Goal: Navigation & Orientation: Find specific page/section

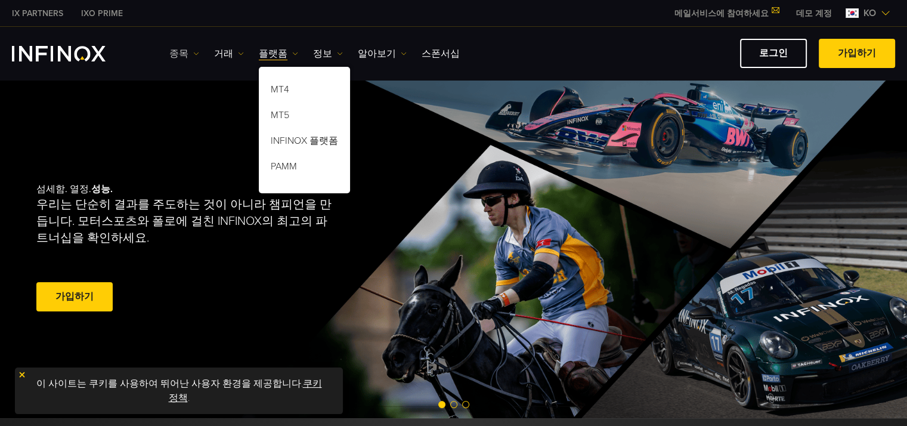
click at [185, 53] on link "종목" at bounding box center [184, 54] width 30 height 14
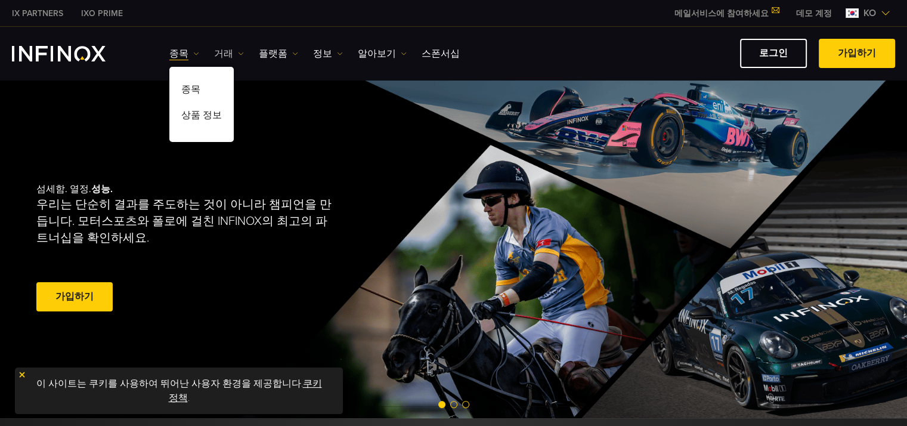
click at [234, 52] on link "거래" at bounding box center [229, 54] width 30 height 14
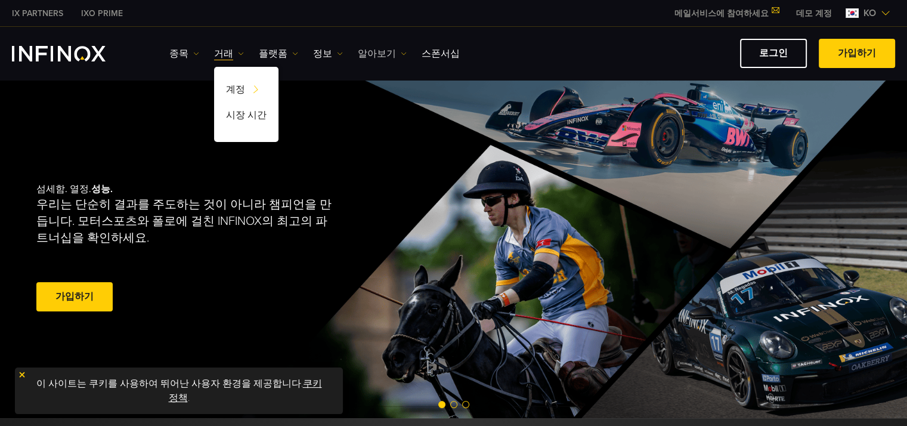
click at [401, 53] on img at bounding box center [404, 54] width 6 height 6
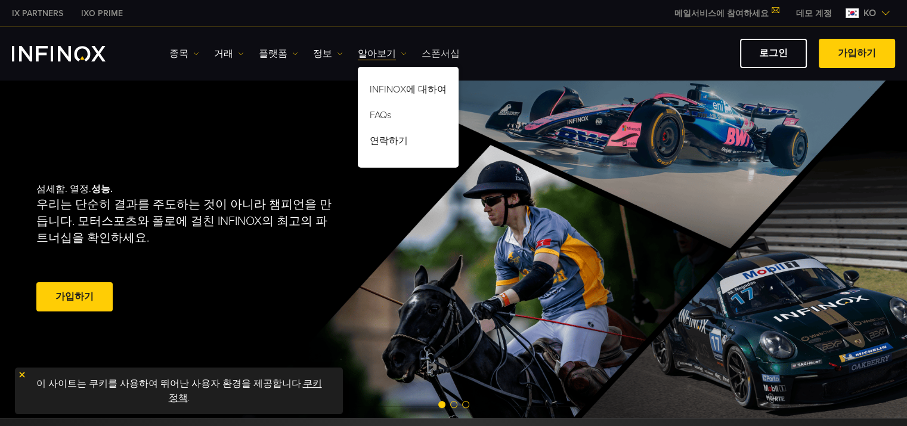
click at [438, 55] on link "스폰서십" at bounding box center [441, 54] width 38 height 14
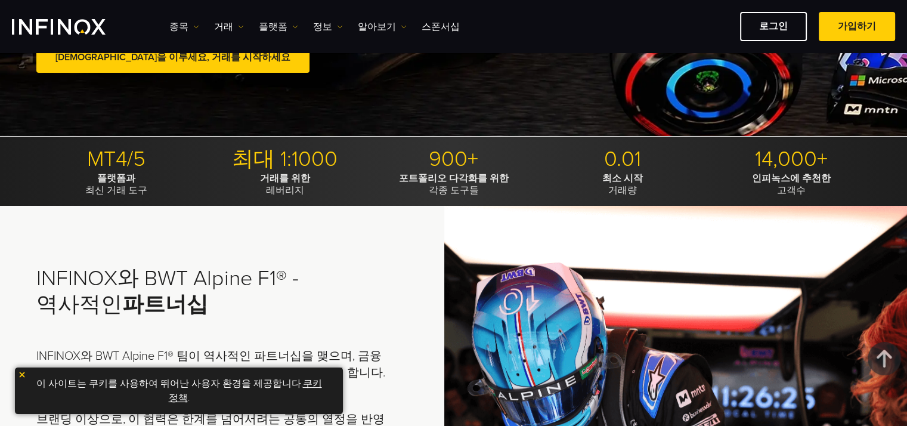
scroll to position [298, 0]
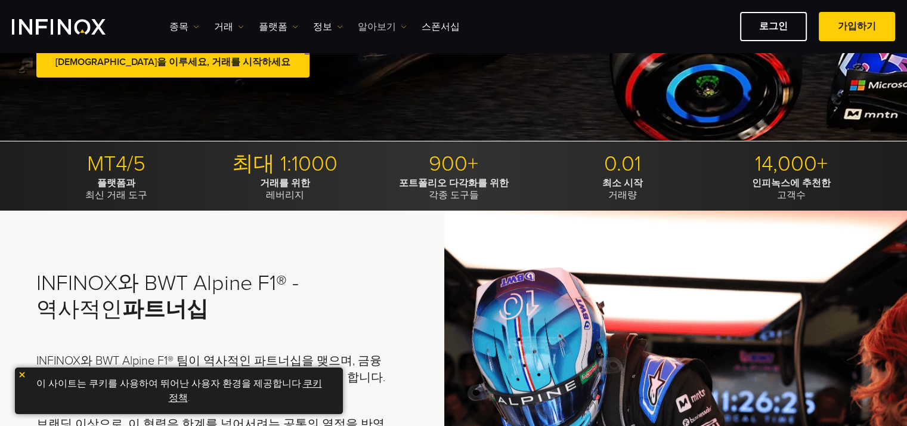
click at [388, 24] on link "알아보기" at bounding box center [382, 27] width 49 height 14
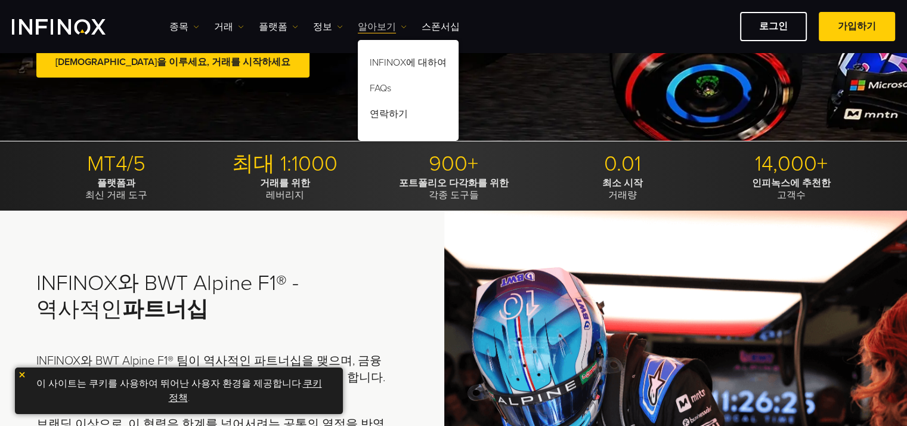
scroll to position [0, 0]
click at [388, 24] on link "알아보기" at bounding box center [382, 27] width 49 height 14
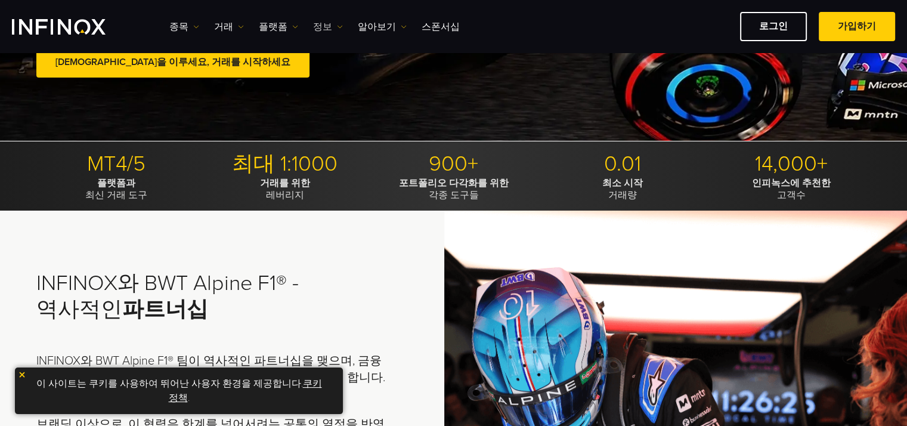
click at [337, 25] on img at bounding box center [340, 27] width 6 height 6
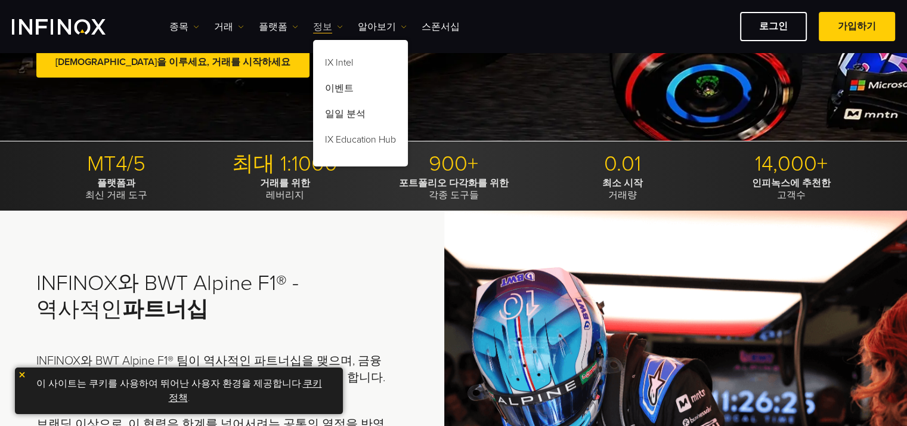
click at [337, 25] on img at bounding box center [340, 27] width 6 height 6
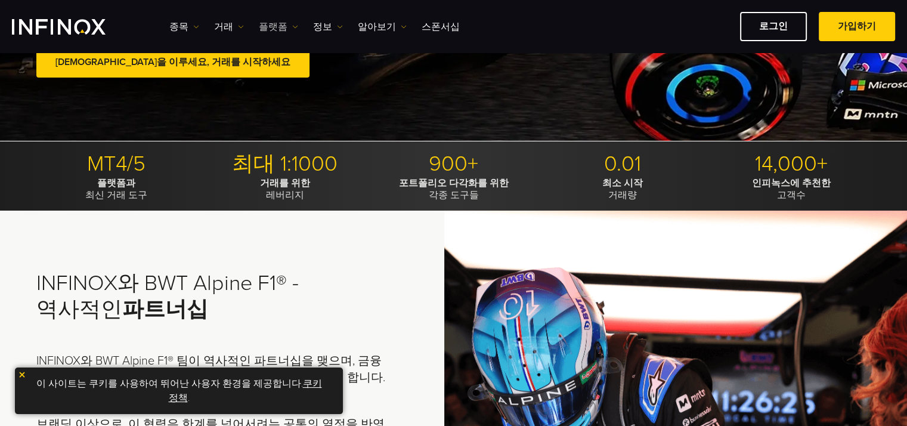
click at [292, 26] on img at bounding box center [295, 27] width 6 height 6
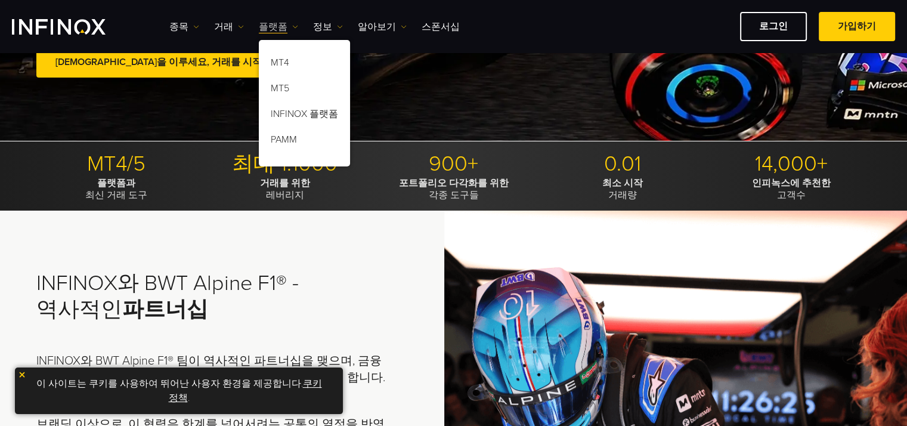
click at [292, 26] on img at bounding box center [295, 27] width 6 height 6
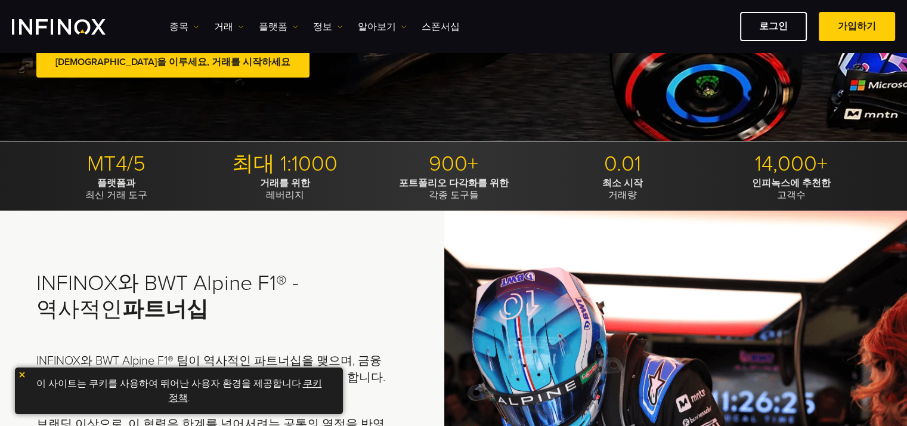
click at [245, 21] on ul "종목 종목 상품 정보 거래 계정 데모" at bounding box center [314, 27] width 290 height 14
click at [242, 22] on ul "종목 종목 상품 정보 거래 계정 데모" at bounding box center [314, 27] width 290 height 14
click at [240, 22] on link "거래" at bounding box center [229, 27] width 30 height 14
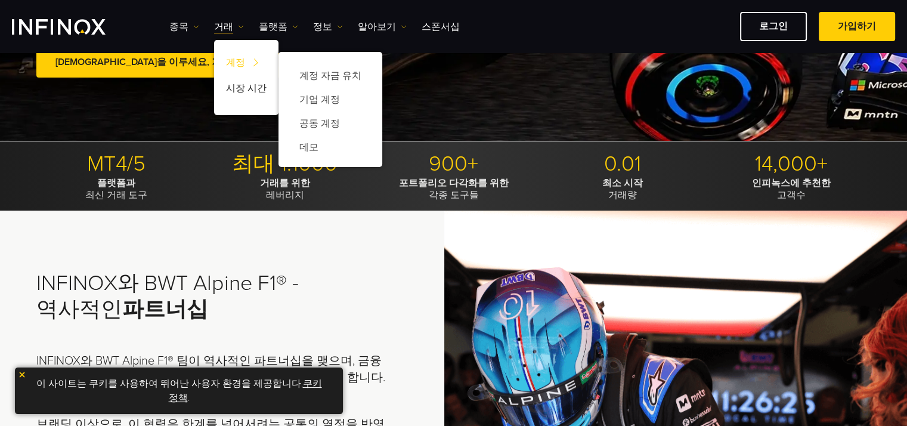
click at [242, 57] on link "계정" at bounding box center [246, 65] width 64 height 26
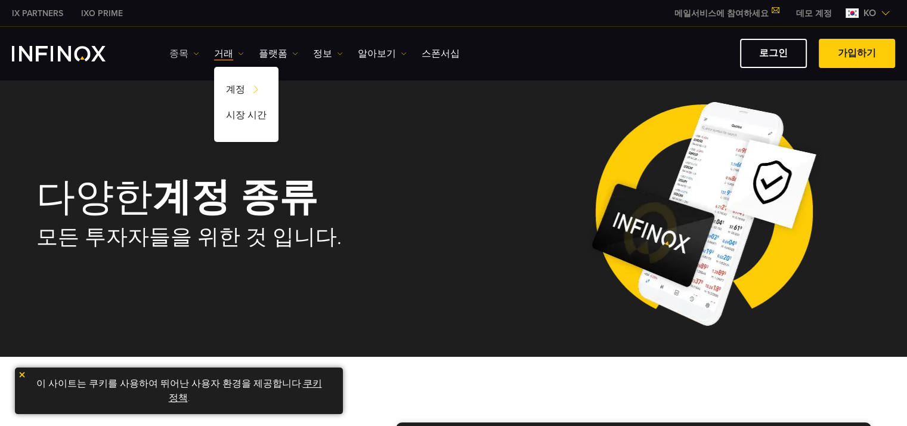
click at [181, 51] on link "종목" at bounding box center [184, 54] width 30 height 14
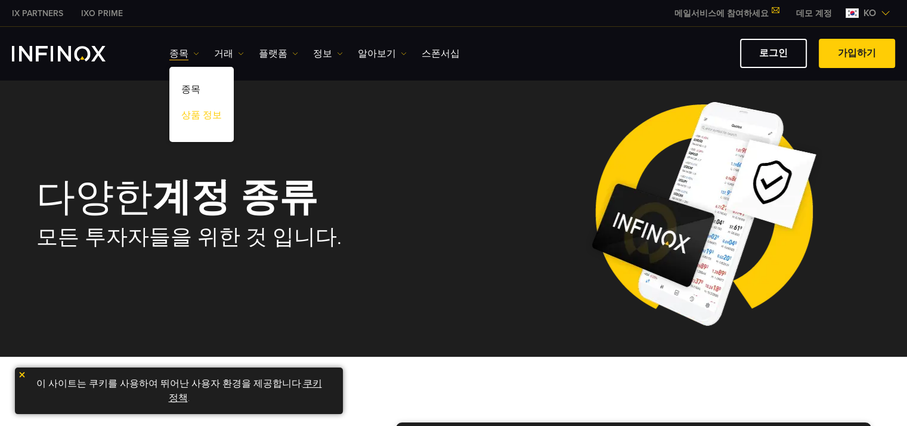
click at [191, 125] on link "상품 정보" at bounding box center [201, 117] width 64 height 26
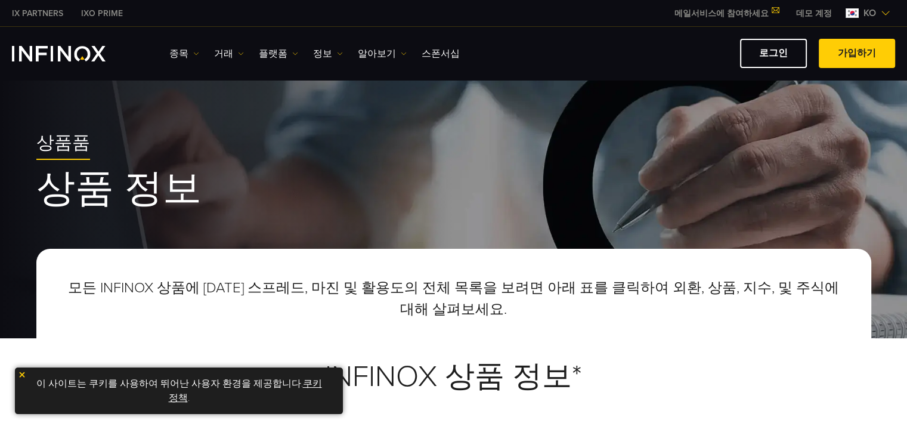
click at [38, 48] on img "INFINOX Logo" at bounding box center [59, 54] width 94 height 16
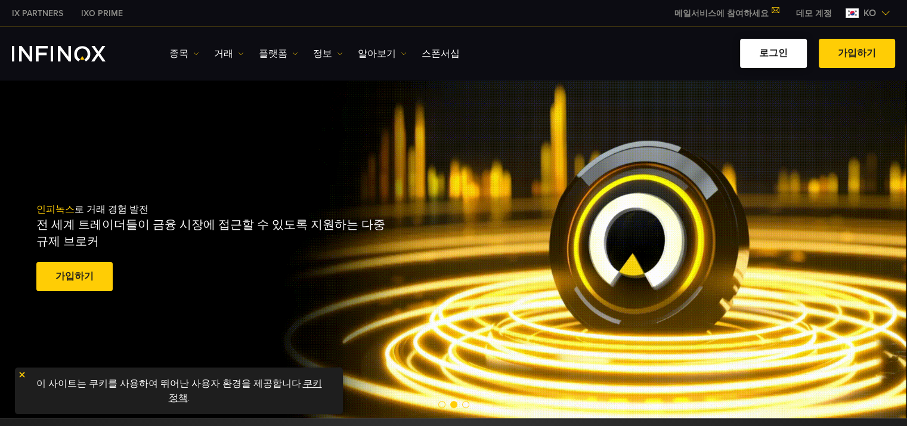
click at [790, 55] on link "로그인" at bounding box center [773, 53] width 67 height 29
